Goal: Task Accomplishment & Management: Complete application form

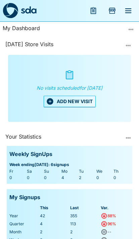
click at [66, 103] on button "ADD NEW VISIT" at bounding box center [70, 101] width 52 height 11
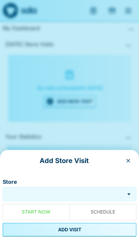
click at [63, 191] on input "Store" at bounding box center [63, 195] width 118 height 8
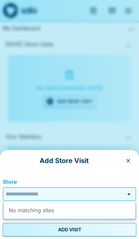
scroll to position [28, 0]
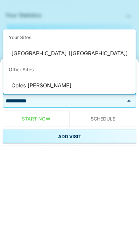
click at [30, 139] on li "[GEOGRAPHIC_DATA] ([GEOGRAPHIC_DATA])" at bounding box center [69, 147] width 132 height 16
type input "**********"
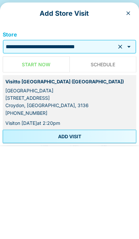
click at [43, 223] on button "ADD VISIT" at bounding box center [69, 229] width 133 height 13
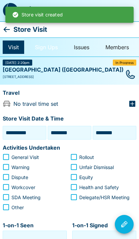
click at [44, 46] on link "Sign Ups" at bounding box center [45, 47] width 33 height 13
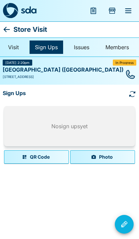
click at [119, 153] on button "Photo" at bounding box center [102, 156] width 65 height 13
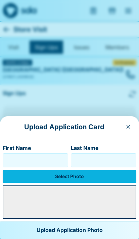
click at [89, 178] on label "Select Photo" at bounding box center [69, 176] width 133 height 13
click at [0, 0] on input "Select Photo" at bounding box center [0, 0] width 0 height 0
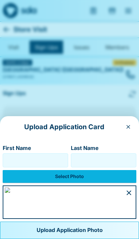
click at [16, 155] on input "First Name" at bounding box center [35, 160] width 59 height 11
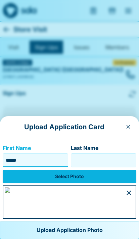
type input "*****"
click at [118, 155] on input "Last Name" at bounding box center [103, 160] width 59 height 11
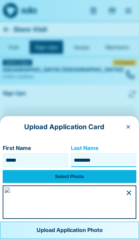
type input "********"
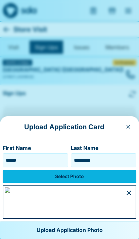
scroll to position [40, 0]
click at [78, 226] on button "Upload Application Photo" at bounding box center [69, 230] width 139 height 17
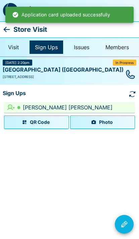
click at [10, 26] on icon at bounding box center [7, 29] width 8 height 8
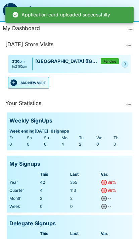
click at [23, 81] on button "ADD NEW VISIT" at bounding box center [28, 82] width 41 height 11
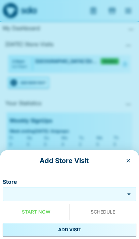
click at [79, 192] on input "Store" at bounding box center [63, 195] width 118 height 8
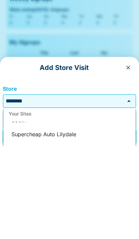
scroll to position [52, 0]
click at [36, 219] on li "Supercheap Auto Lilydale" at bounding box center [69, 227] width 132 height 16
type input "**********"
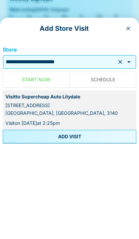
click at [30, 223] on button "ADD VISIT" at bounding box center [69, 229] width 133 height 13
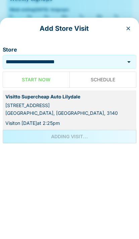
scroll to position [107, 0]
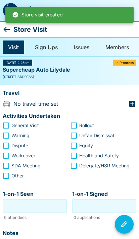
click at [9, 30] on icon at bounding box center [7, 29] width 8 height 8
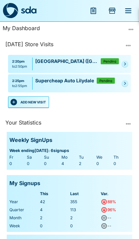
click at [31, 104] on button "ADD NEW VISIT" at bounding box center [28, 101] width 41 height 11
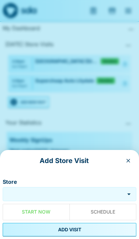
click at [69, 192] on input "Store" at bounding box center [63, 195] width 118 height 8
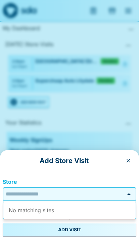
scroll to position [28, 0]
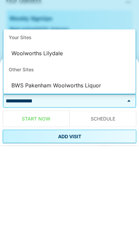
click at [25, 139] on li "Woolworths Lilydale" at bounding box center [69, 147] width 132 height 16
type input "**********"
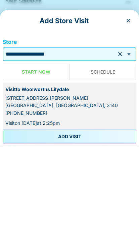
click at [111, 223] on button "ADD VISIT" at bounding box center [69, 229] width 133 height 13
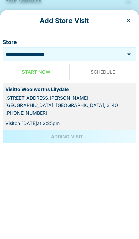
scroll to position [122, 0]
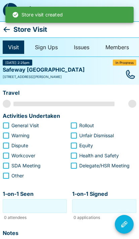
click at [5, 25] on icon at bounding box center [7, 29] width 8 height 8
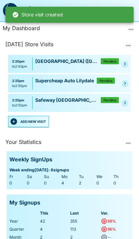
click at [39, 118] on button "ADD NEW VISIT" at bounding box center [28, 121] width 41 height 11
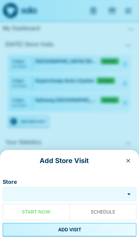
click at [66, 192] on input "Store" at bounding box center [63, 195] width 118 height 8
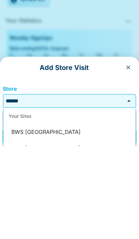
click at [25, 218] on li "BWS [GEOGRAPHIC_DATA]" at bounding box center [69, 226] width 132 height 16
type input "**********"
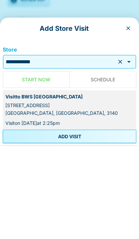
click at [44, 223] on button "ADD VISIT" at bounding box center [69, 229] width 133 height 13
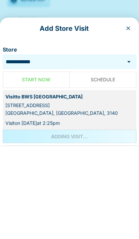
scroll to position [122, 0]
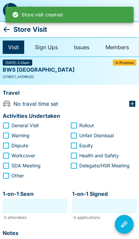
click at [5, 29] on icon at bounding box center [7, 29] width 6 height 5
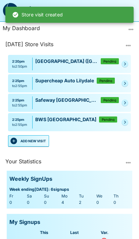
click at [39, 140] on button "ADD NEW VISIT" at bounding box center [28, 140] width 41 height 11
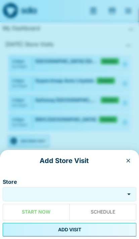
click at [83, 192] on input "Store" at bounding box center [63, 195] width 118 height 8
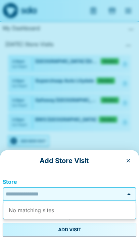
scroll to position [28, 0]
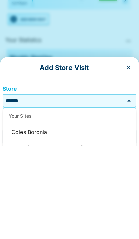
click at [24, 218] on li "Coles Boronia" at bounding box center [69, 226] width 132 height 16
type input "**********"
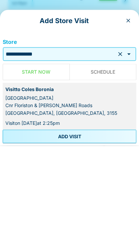
click at [120, 223] on button "ADD VISIT" at bounding box center [69, 229] width 133 height 13
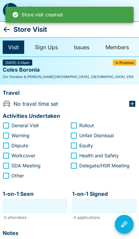
click at [5, 26] on icon at bounding box center [7, 29] width 8 height 8
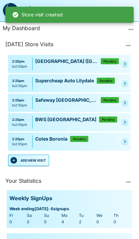
click at [34, 160] on button "ADD NEW VISIT" at bounding box center [28, 160] width 41 height 11
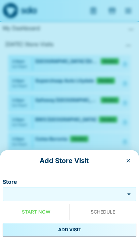
click at [84, 193] on input "Store" at bounding box center [63, 195] width 118 height 8
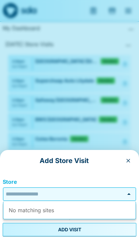
scroll to position [28, 0]
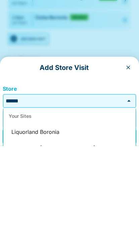
click at [17, 218] on li "Liquorland Boronia" at bounding box center [69, 226] width 132 height 16
type input "**********"
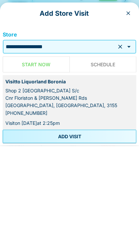
click at [27, 223] on button "ADD VISIT" at bounding box center [69, 229] width 133 height 13
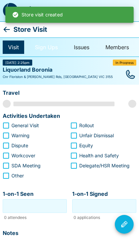
click at [41, 47] on link "Sign Ups" at bounding box center [45, 47] width 33 height 13
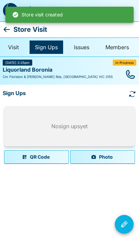
click at [114, 155] on button "Photo" at bounding box center [102, 156] width 65 height 13
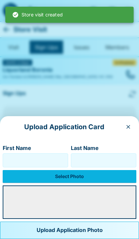
click at [92, 176] on label "Select Photo" at bounding box center [69, 176] width 133 height 13
click at [0, 0] on input "Select Photo" at bounding box center [0, 0] width 0 height 0
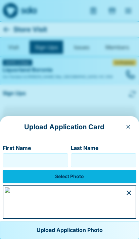
click at [21, 155] on input "First Name" at bounding box center [35, 160] width 59 height 11
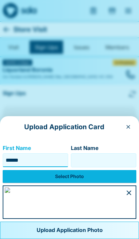
type input "******"
click at [109, 155] on input "Last Name" at bounding box center [103, 160] width 59 height 11
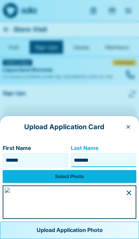
type input "*******"
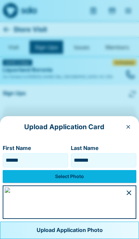
scroll to position [43, 0]
click at [96, 228] on button "Upload Application Photo" at bounding box center [69, 230] width 139 height 17
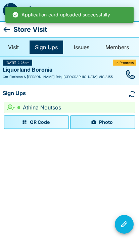
click at [6, 30] on icon at bounding box center [7, 29] width 6 height 5
